Goal: Browse casually: Explore the website without a specific task or goal

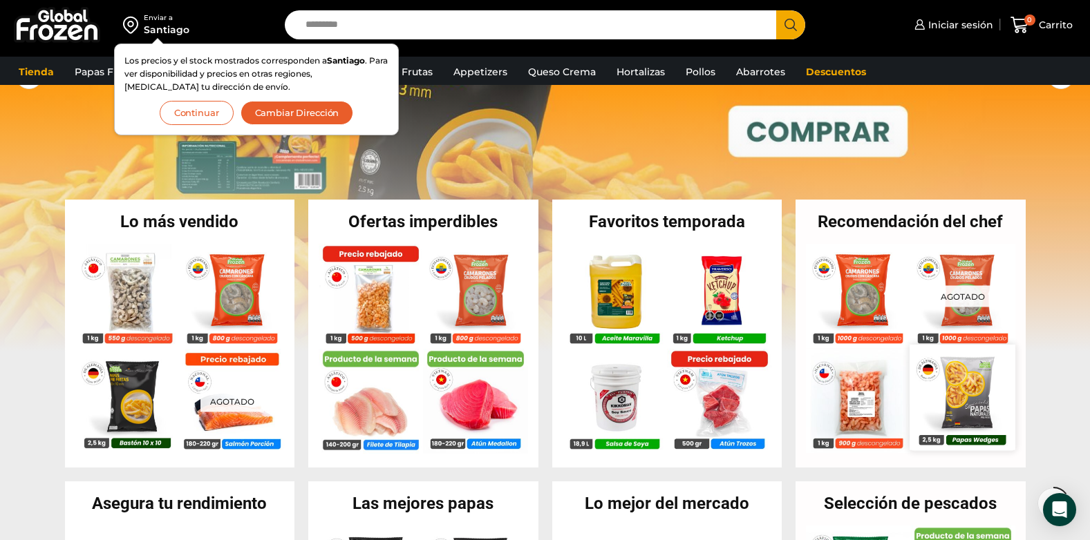
scroll to position [138, 0]
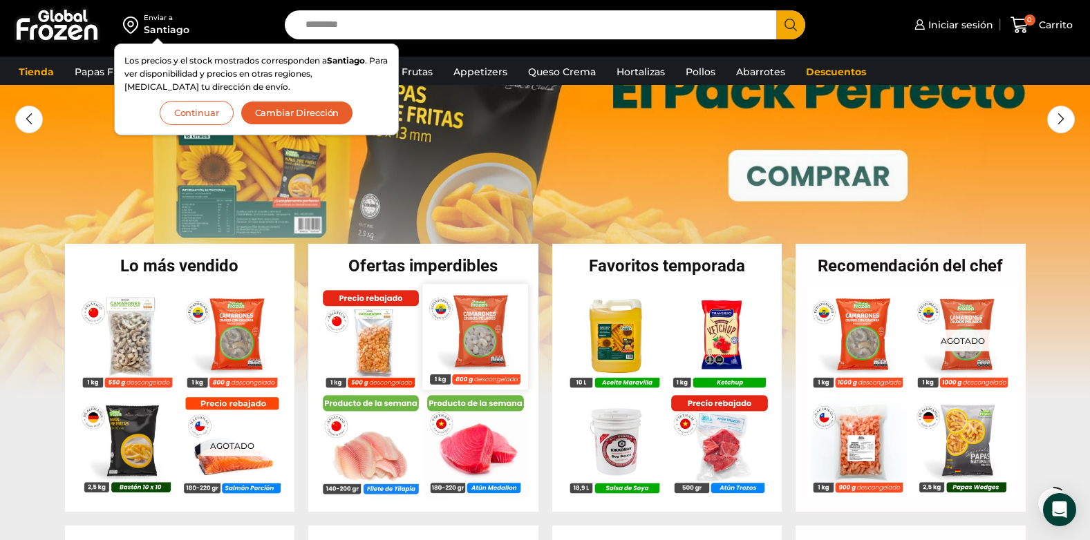
click at [457, 337] on img at bounding box center [475, 336] width 105 height 105
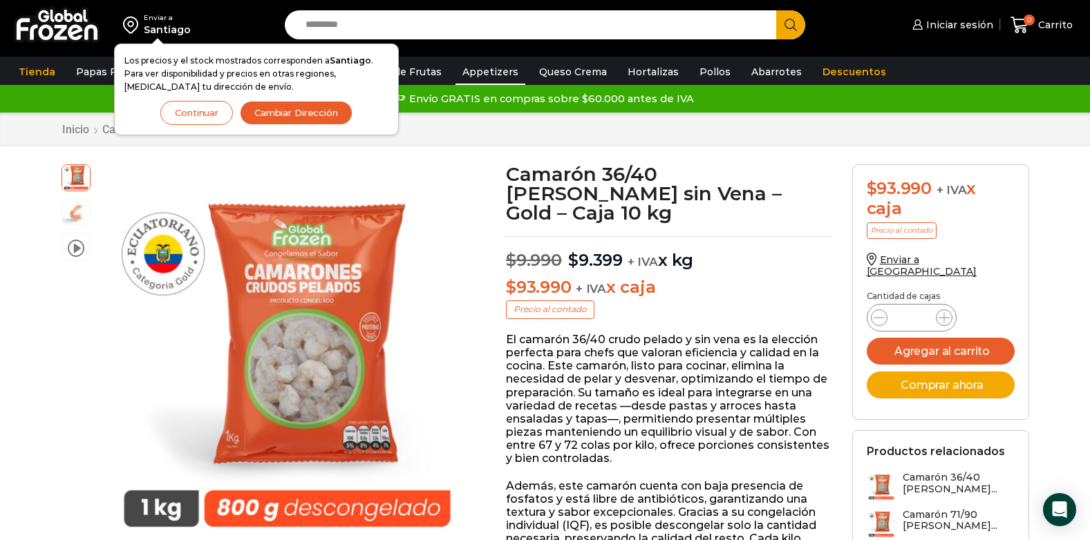
click at [484, 70] on link "Appetizers" at bounding box center [490, 72] width 70 height 26
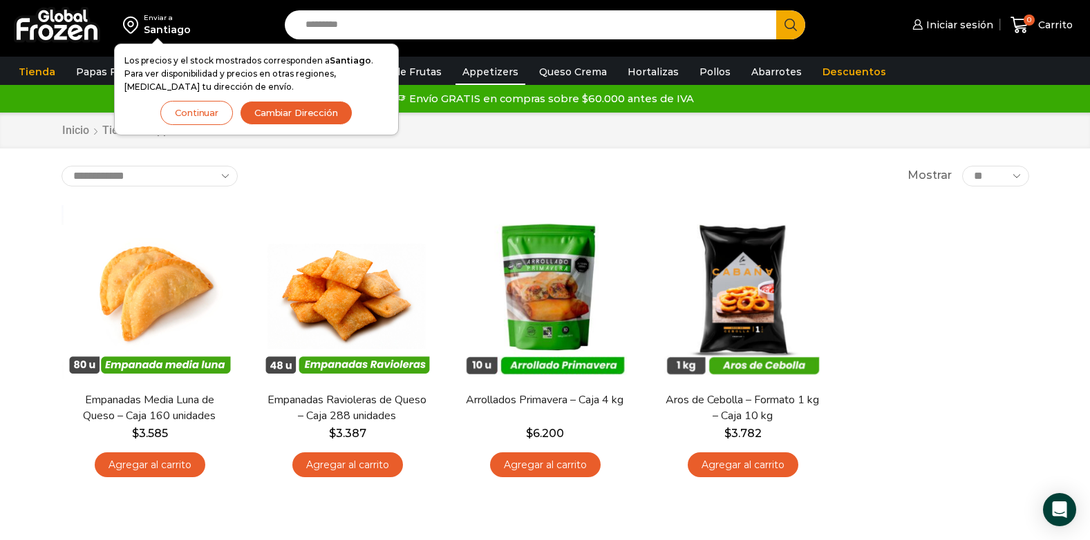
click at [331, 115] on button "Cambiar Dirección" at bounding box center [296, 113] width 113 height 24
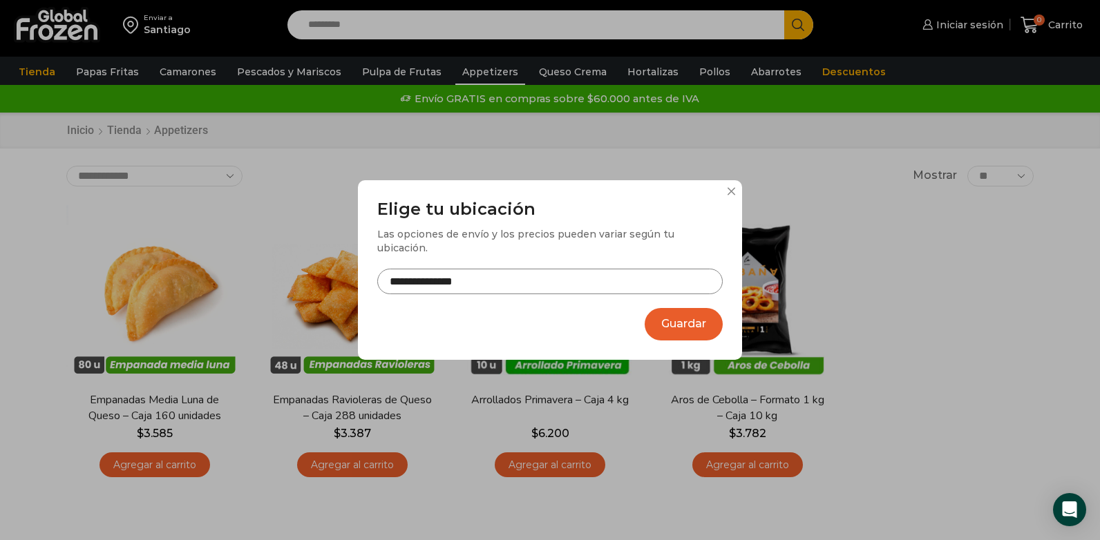
click at [525, 276] on input "**********" at bounding box center [550, 282] width 346 height 26
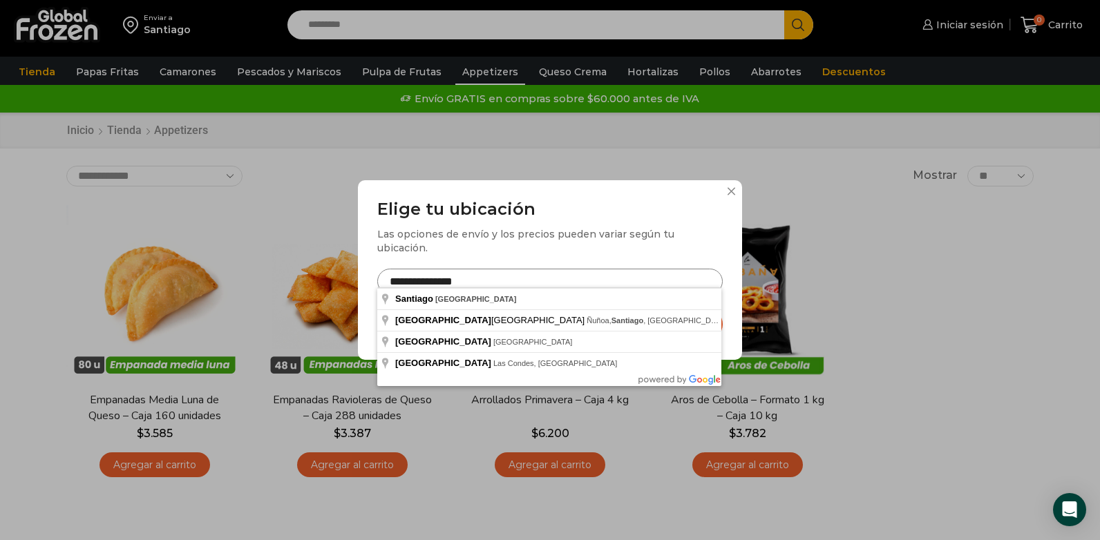
click at [730, 194] on button at bounding box center [731, 191] width 8 height 8
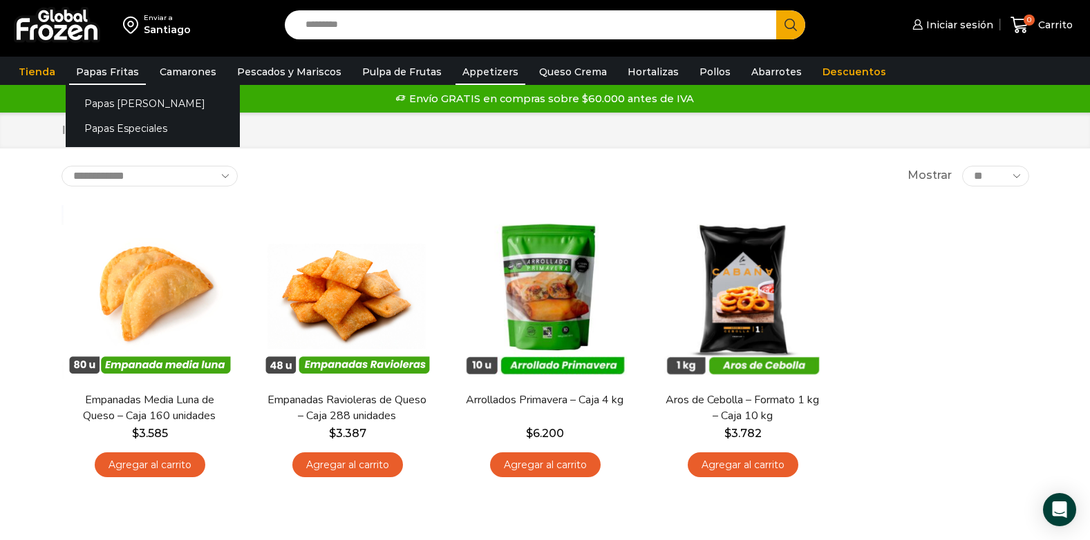
click at [114, 73] on link "Papas Fritas" at bounding box center [107, 72] width 77 height 26
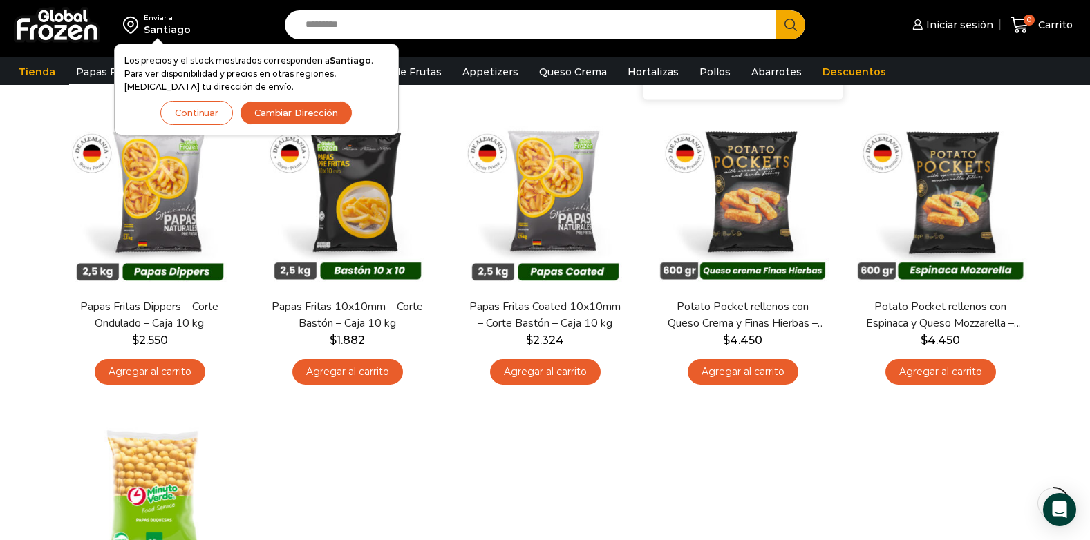
scroll to position [553, 0]
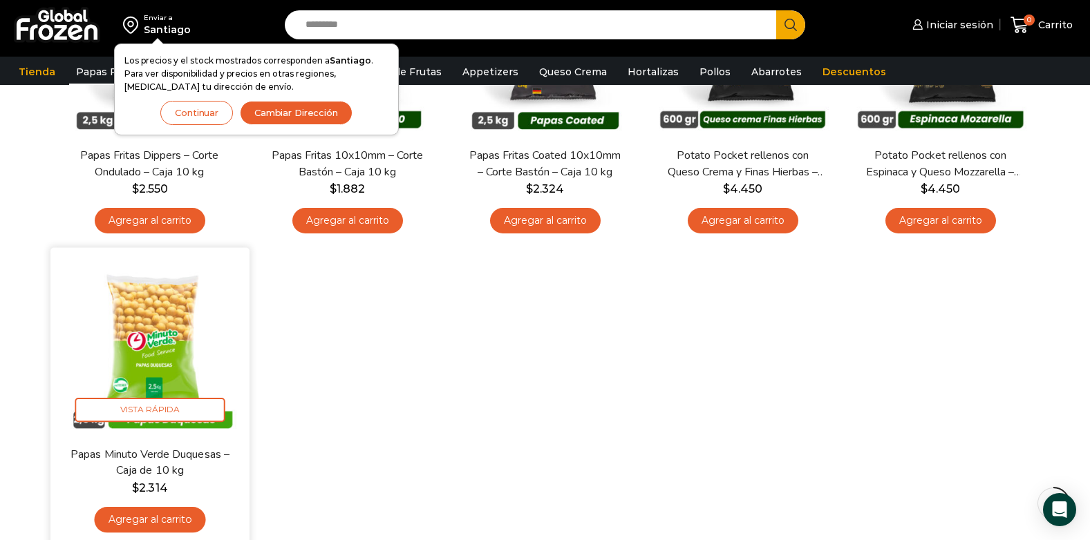
click at [154, 341] on img at bounding box center [150, 347] width 178 height 178
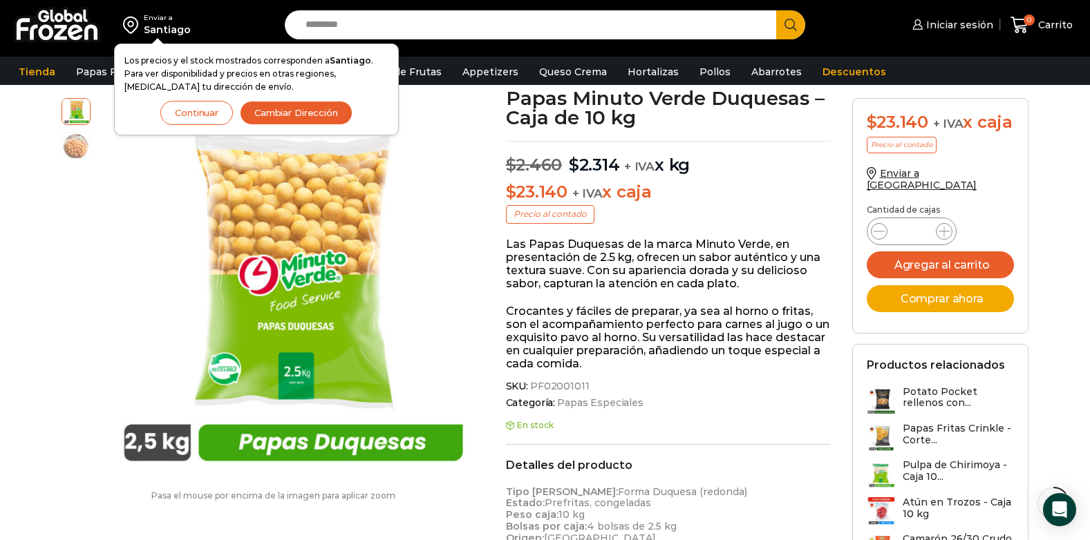
scroll to position [70, 0]
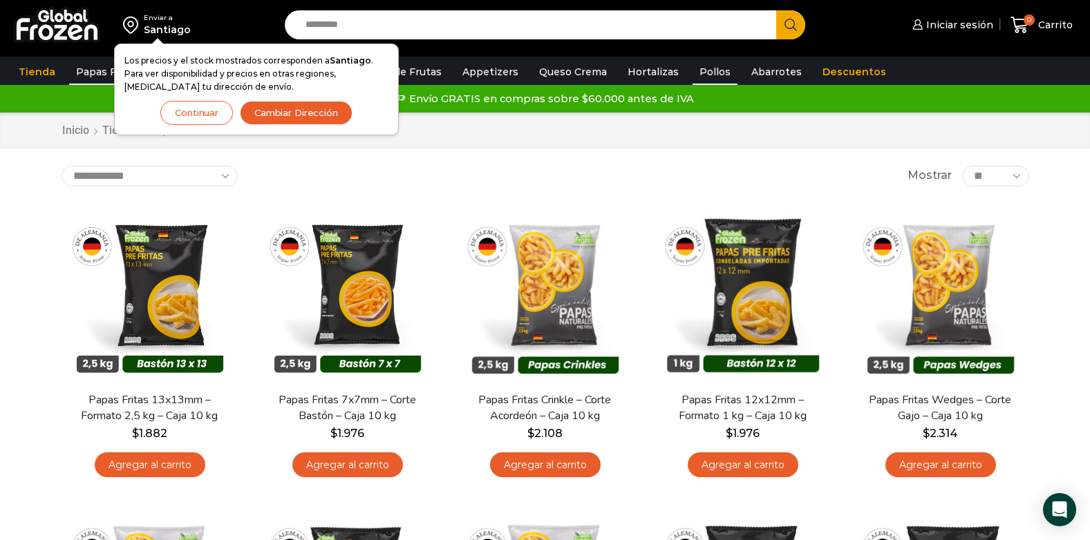
click at [692, 70] on link "Pollos" at bounding box center [714, 72] width 45 height 26
click at [201, 113] on button "Continuar" at bounding box center [196, 113] width 73 height 24
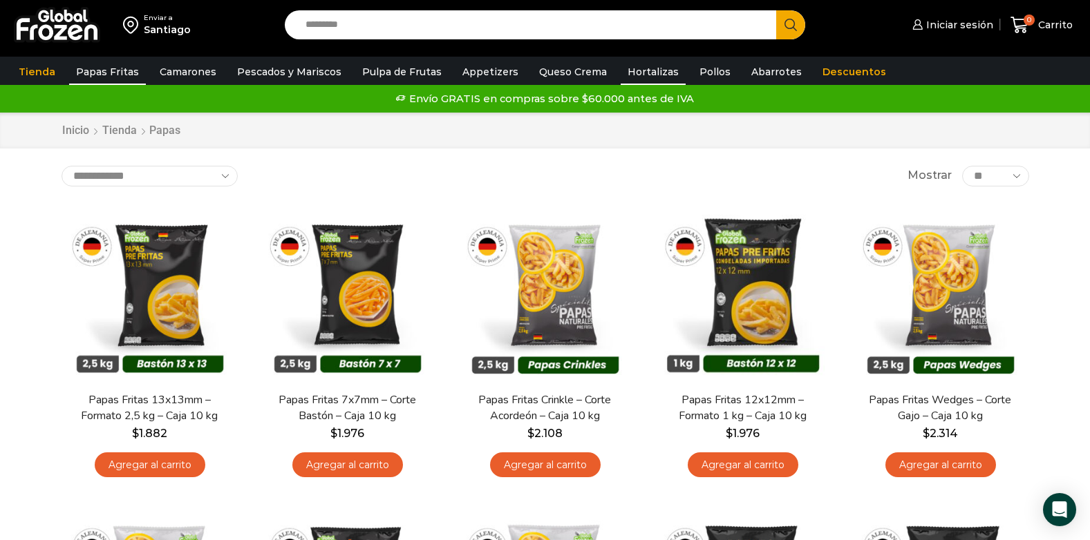
click at [632, 73] on link "Hortalizas" at bounding box center [653, 72] width 65 height 26
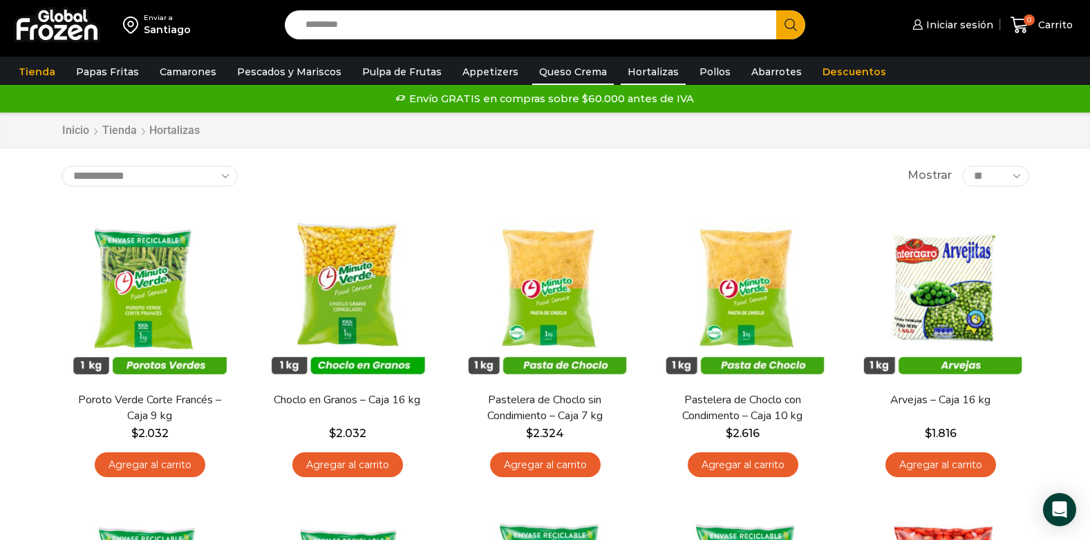
click at [545, 74] on link "Queso Crema" at bounding box center [573, 72] width 82 height 26
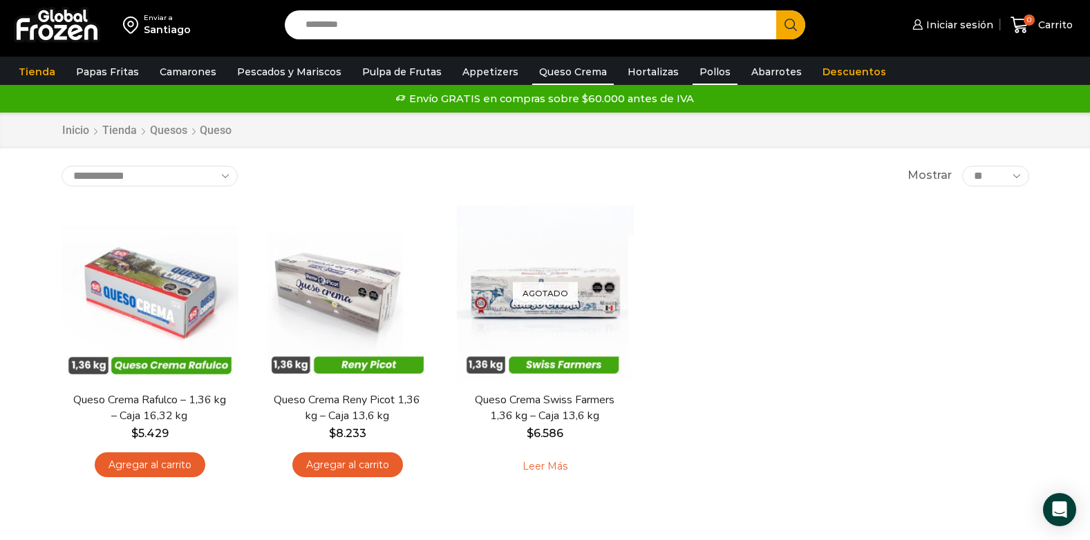
click at [692, 75] on link "Pollos" at bounding box center [714, 72] width 45 height 26
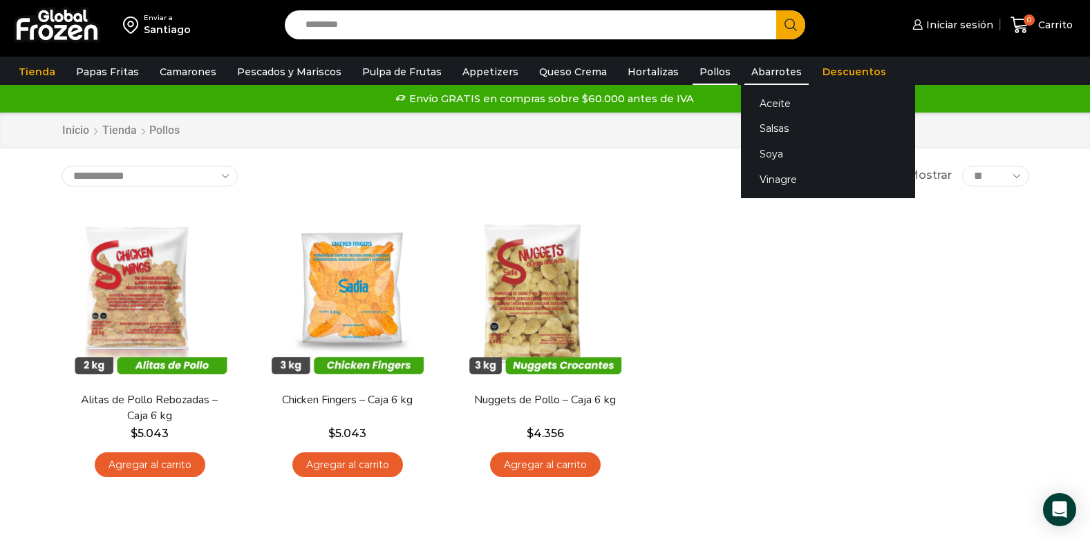
click at [764, 68] on link "Abarrotes" at bounding box center [776, 72] width 64 height 26
